Goal: Navigation & Orientation: Find specific page/section

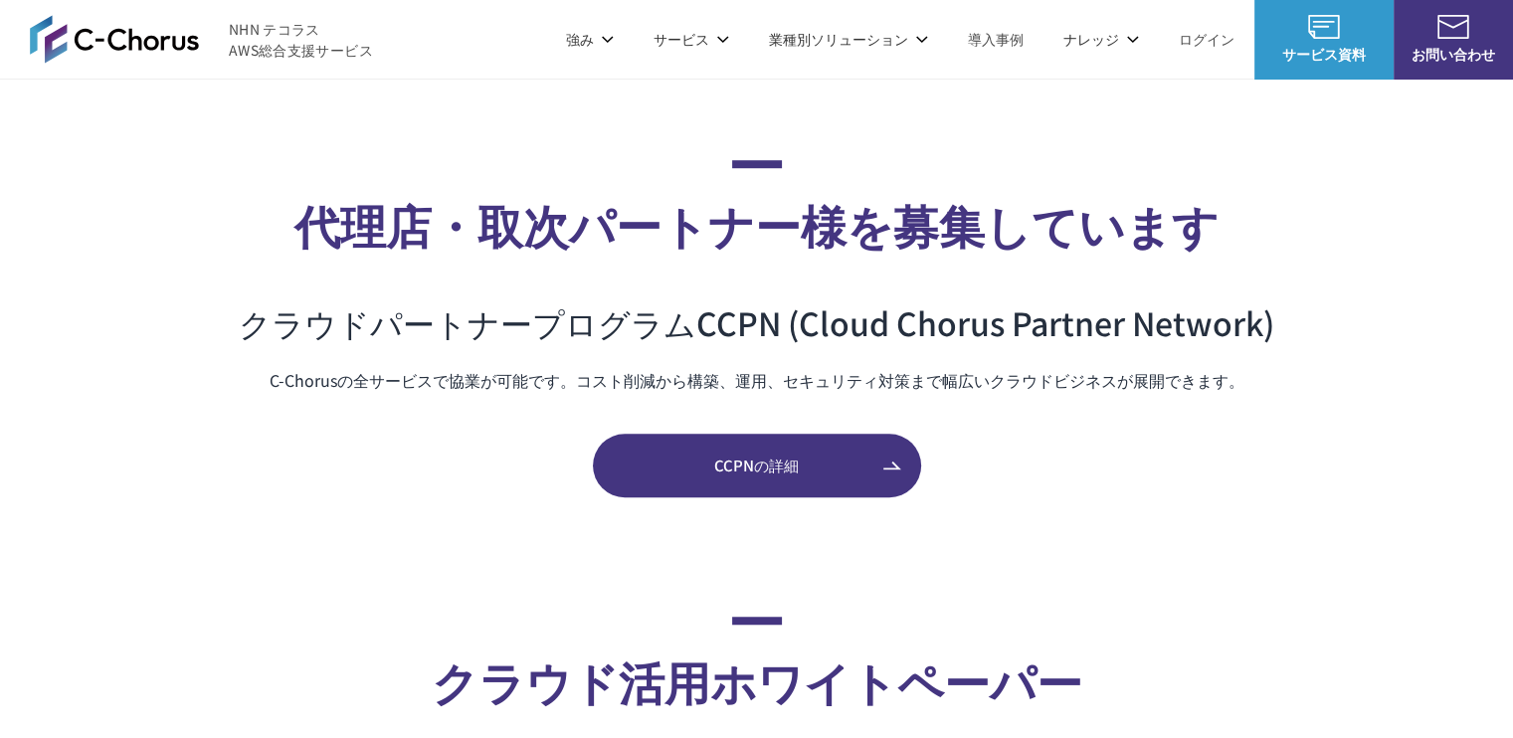
scroll to position [8938, 0]
click at [1321, 284] on section "代理店・取次パートナー様を募集しています クラウドパートナープログラム CCPN (Cloud Chorus Partner Network) C-Choru…" at bounding box center [756, 327] width 1513 height 337
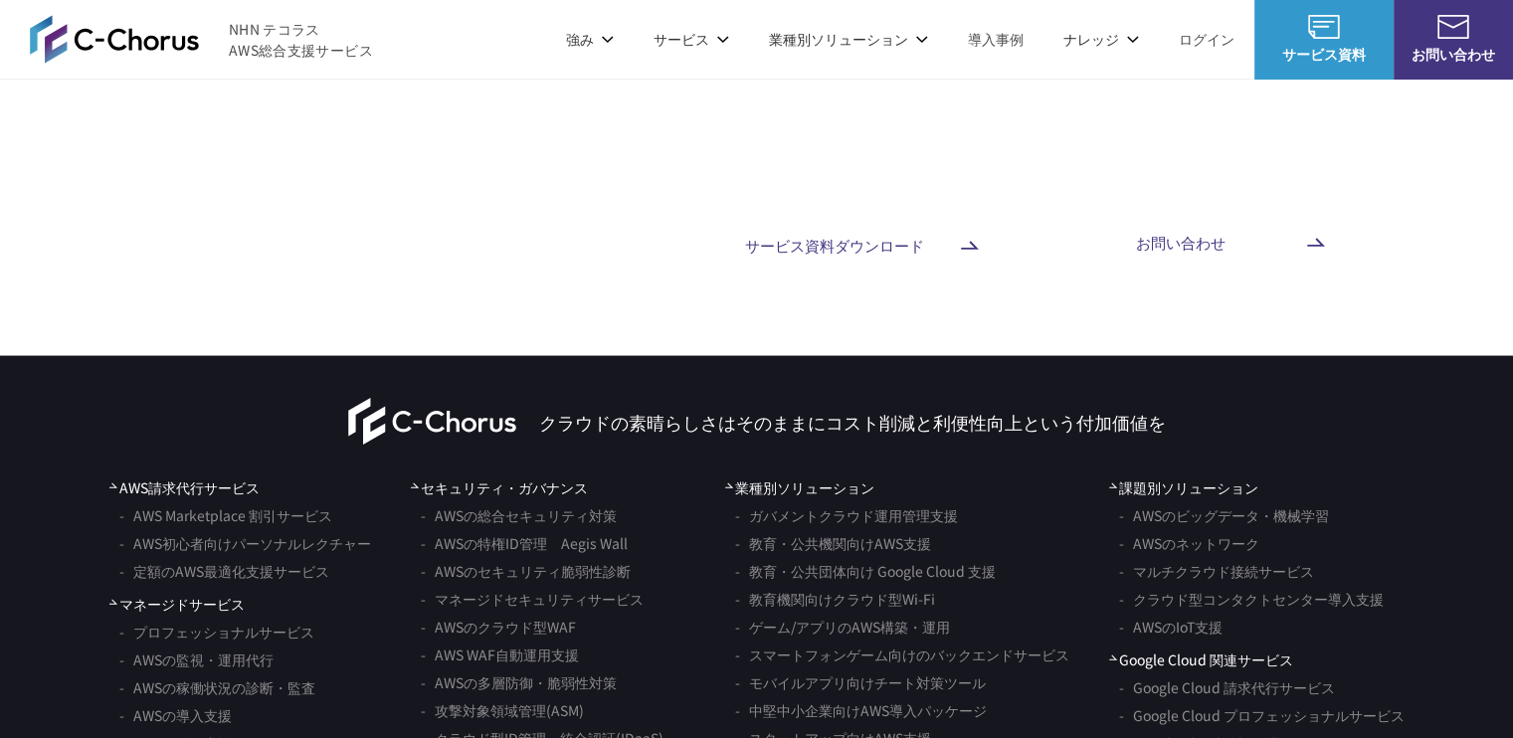
scroll to position [11490, 0]
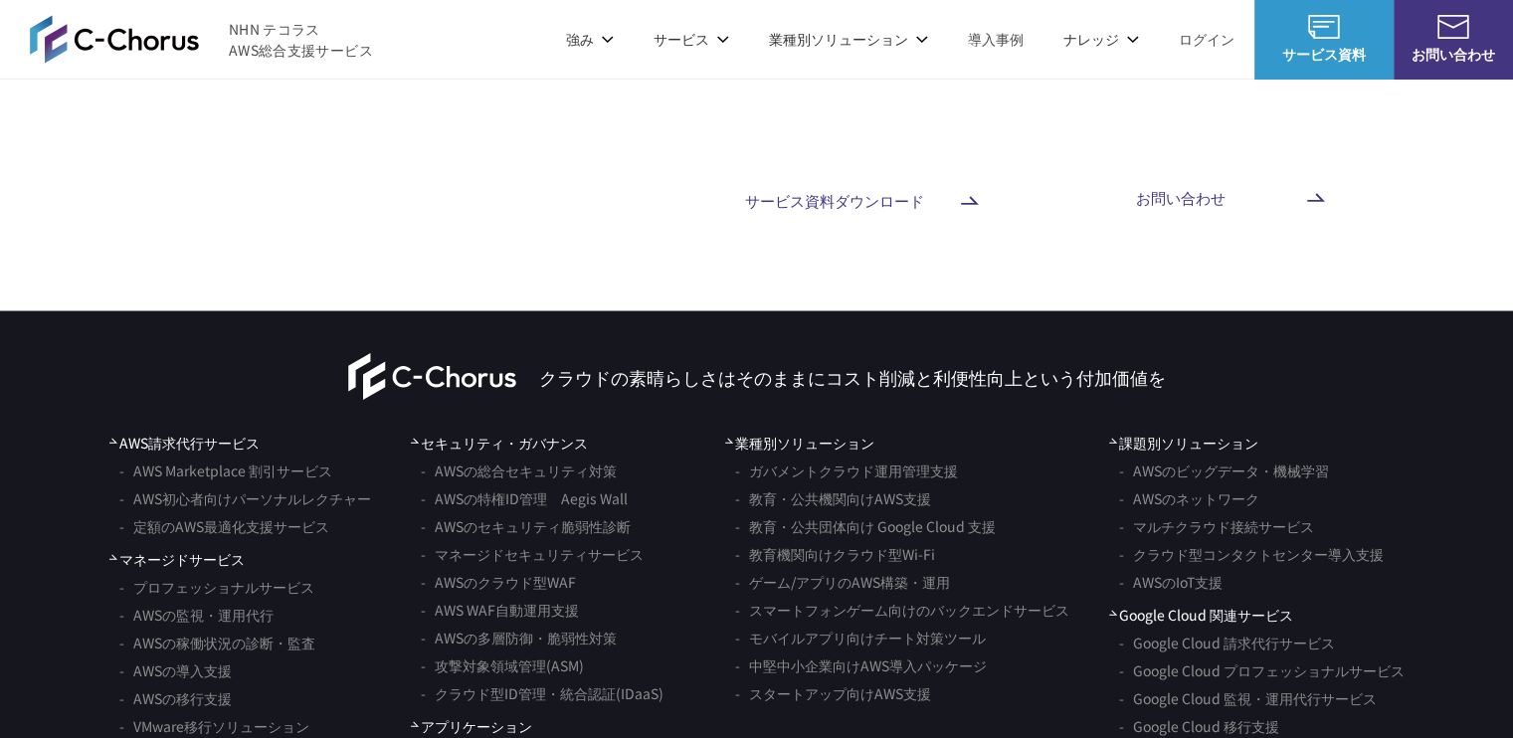
click at [97, 51] on img at bounding box center [114, 39] width 169 height 48
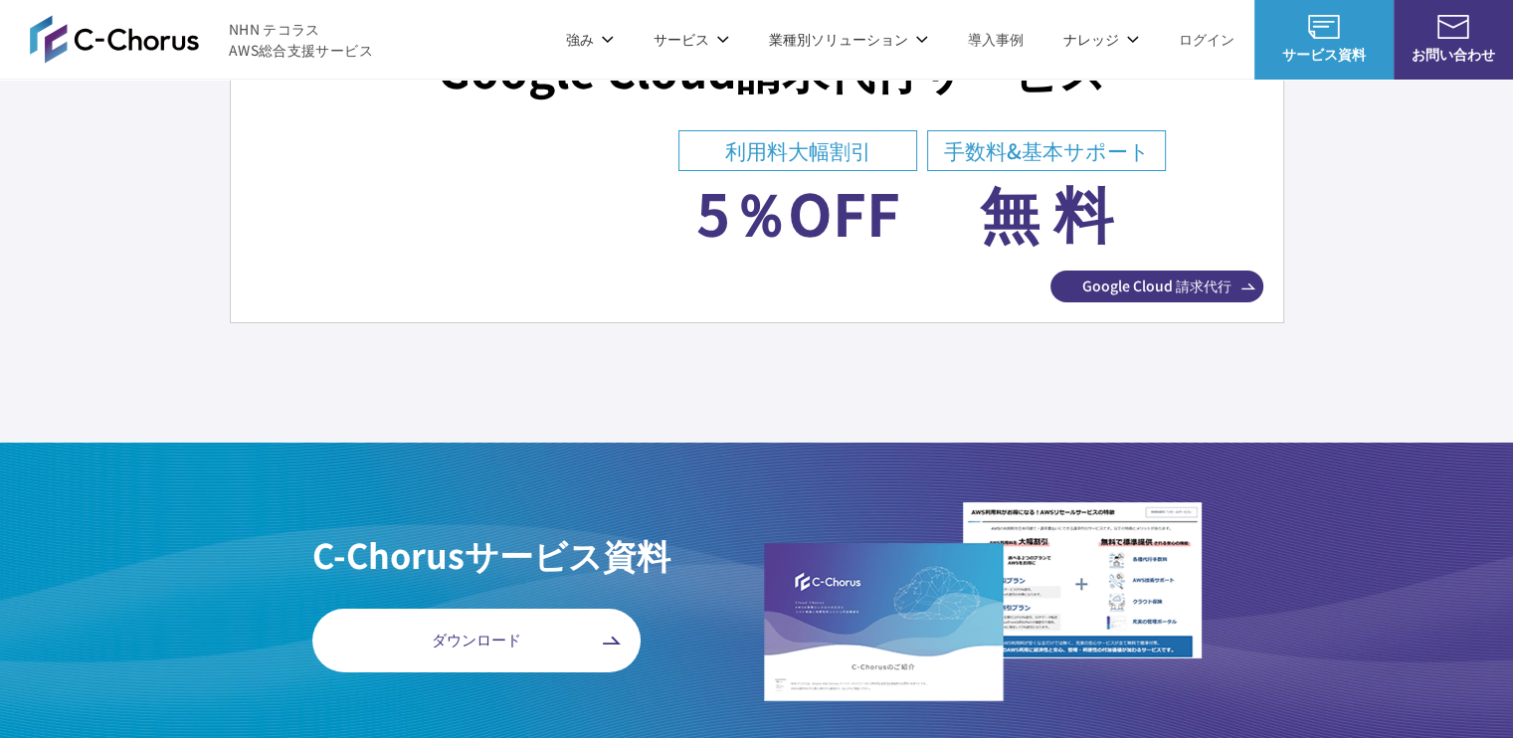
scroll to position [7308, 0]
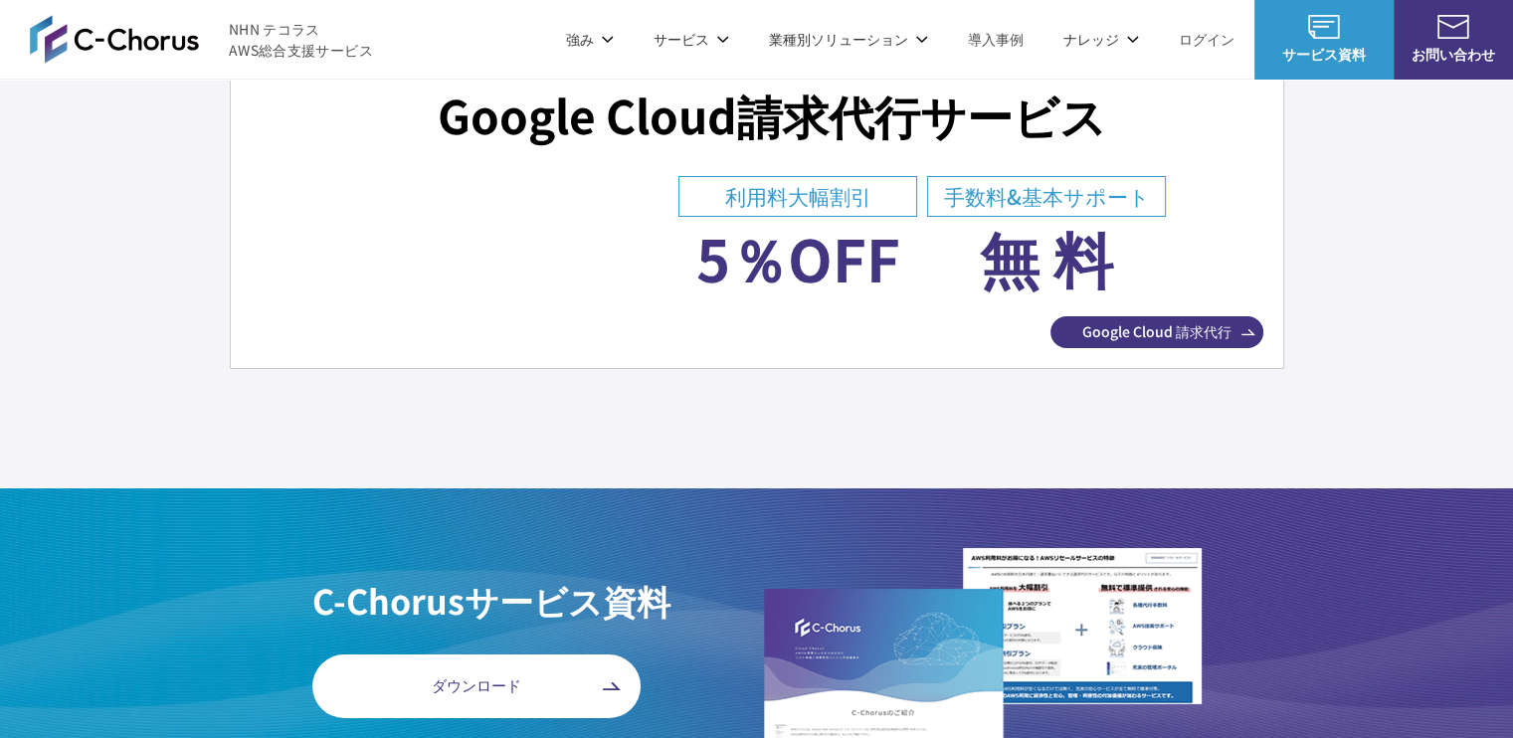
click at [1209, 34] on link "ログイン" at bounding box center [1207, 39] width 56 height 21
